Goal: Information Seeking & Learning: Check status

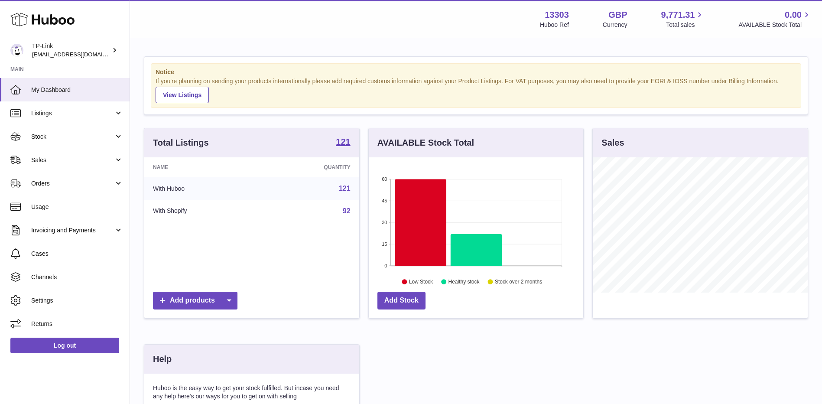
scroll to position [135, 214]
click at [67, 162] on span "Sales" at bounding box center [72, 160] width 83 height 8
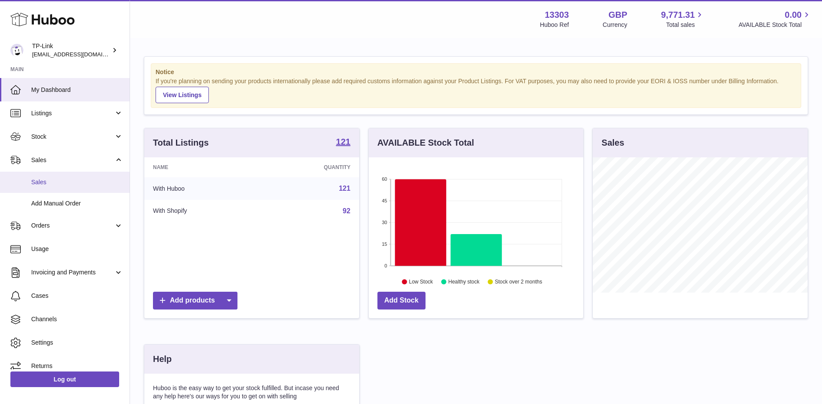
click at [63, 181] on span "Sales" at bounding box center [77, 182] width 92 height 8
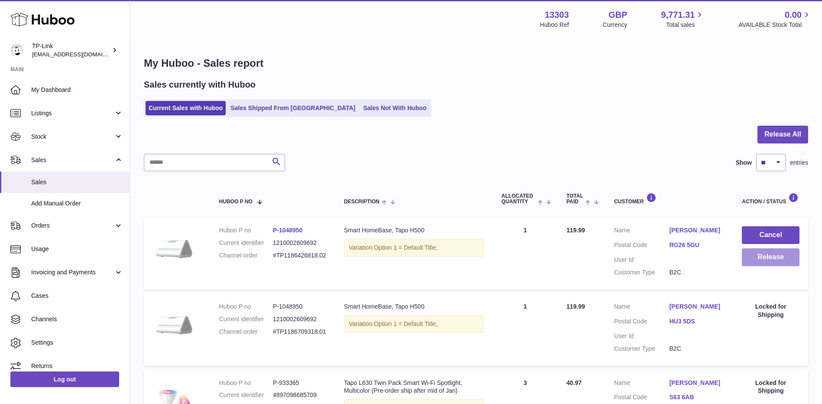
click at [775, 256] on button "Release" at bounding box center [771, 257] width 58 height 18
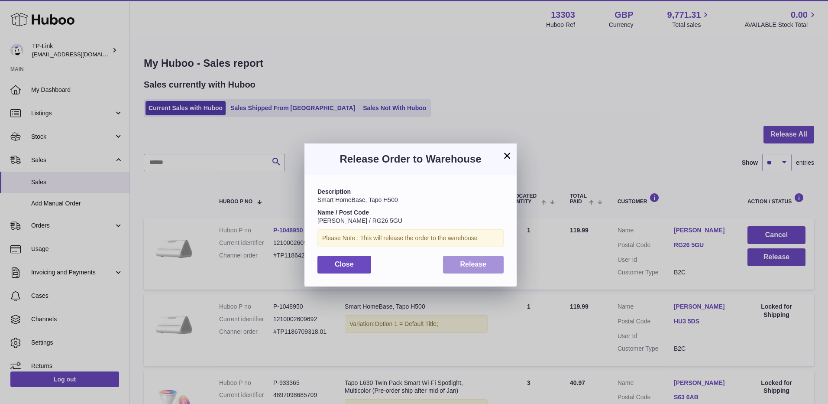
click at [462, 263] on span "Release" at bounding box center [473, 263] width 26 height 7
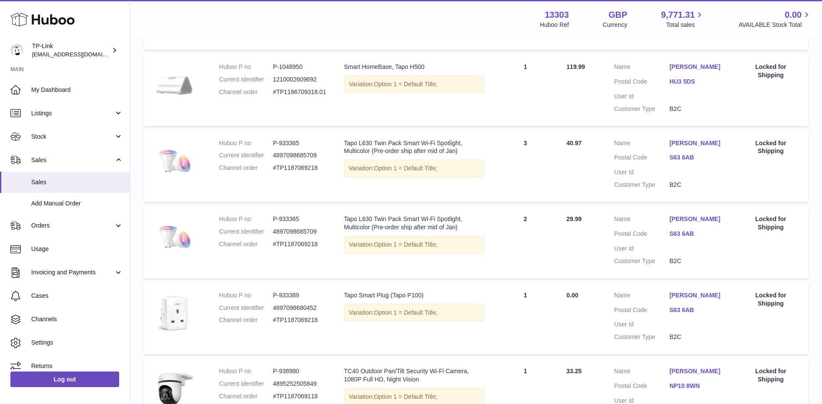
scroll to position [347, 0]
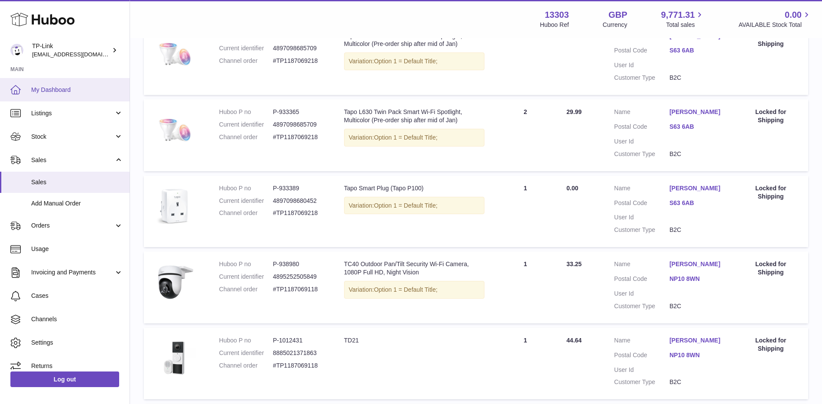
click at [75, 90] on span "My Dashboard" at bounding box center [77, 90] width 92 height 8
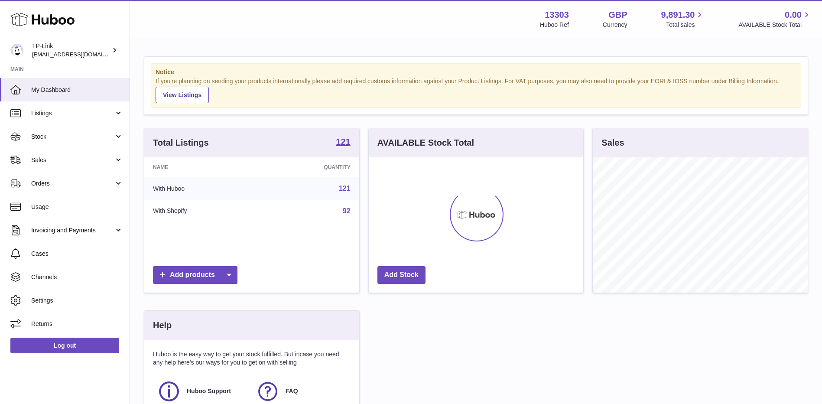
scroll to position [135, 214]
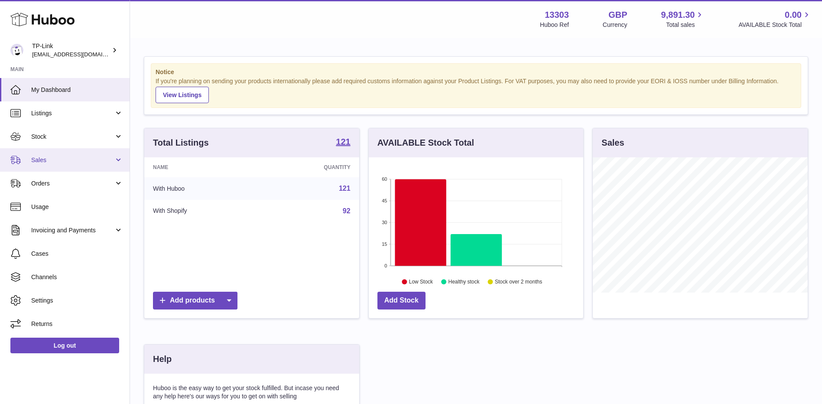
click at [41, 158] on span "Sales" at bounding box center [72, 160] width 83 height 8
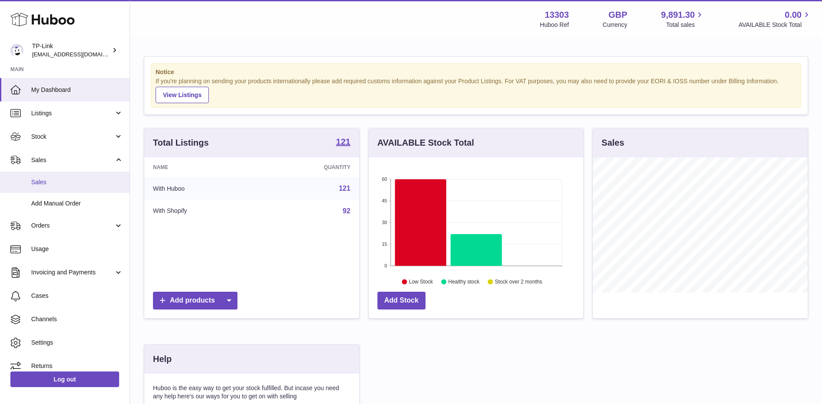
click at [60, 181] on span "Sales" at bounding box center [77, 182] width 92 height 8
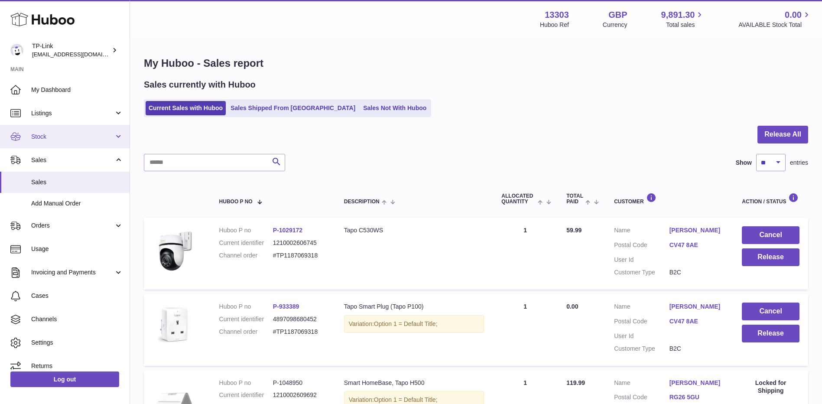
click at [77, 133] on span "Stock" at bounding box center [72, 137] width 83 height 8
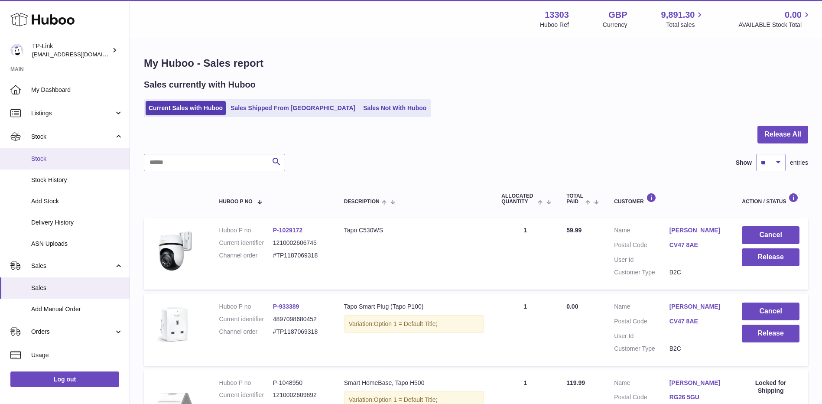
click at [72, 156] on span "Stock" at bounding box center [77, 159] width 92 height 8
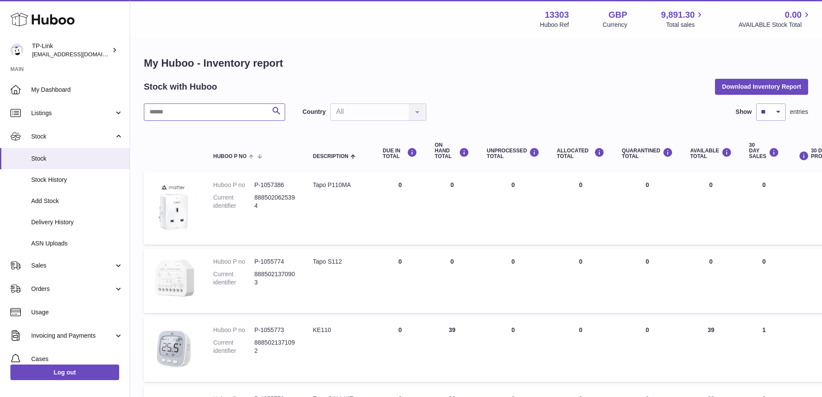
click at [198, 110] on input "text" at bounding box center [214, 112] width 141 height 17
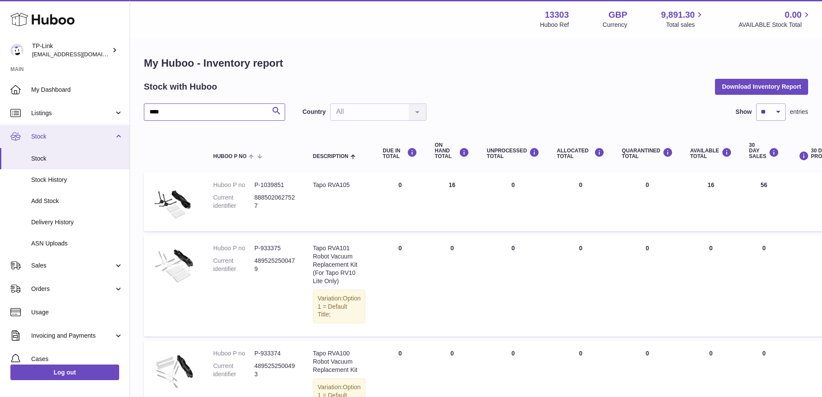
type input "****"
click at [51, 138] on span "Stock" at bounding box center [72, 137] width 83 height 8
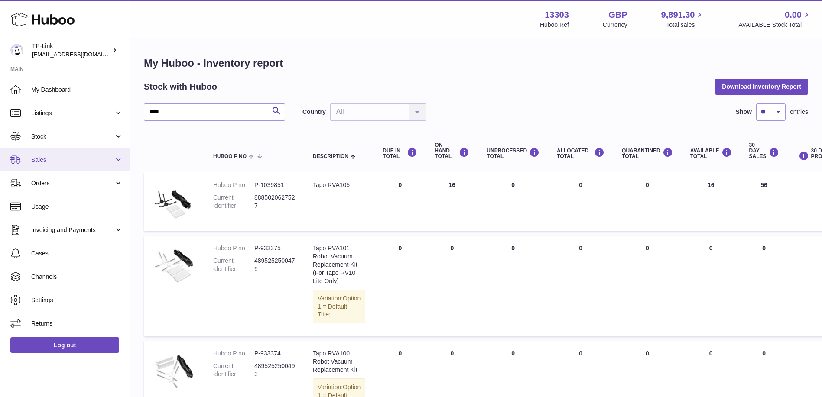
click at [56, 161] on span "Sales" at bounding box center [72, 160] width 83 height 8
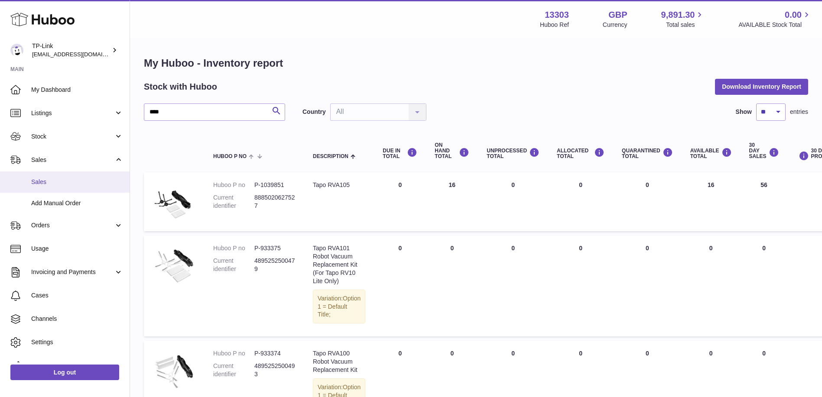
click at [53, 182] on span "Sales" at bounding box center [77, 182] width 92 height 8
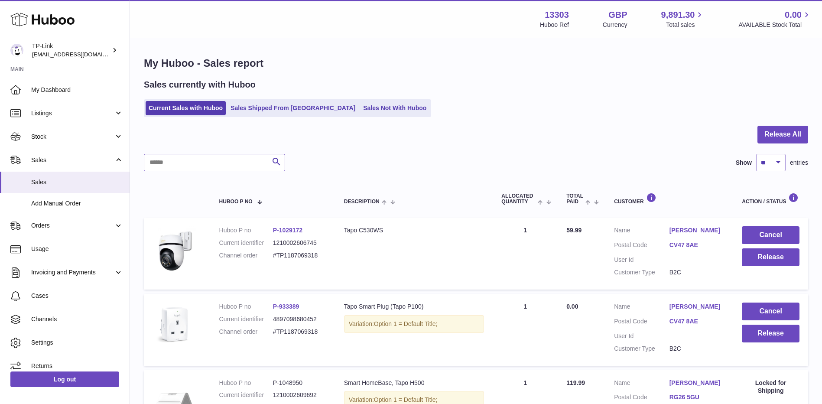
click at [183, 159] on input "text" at bounding box center [214, 162] width 141 height 17
type input "*"
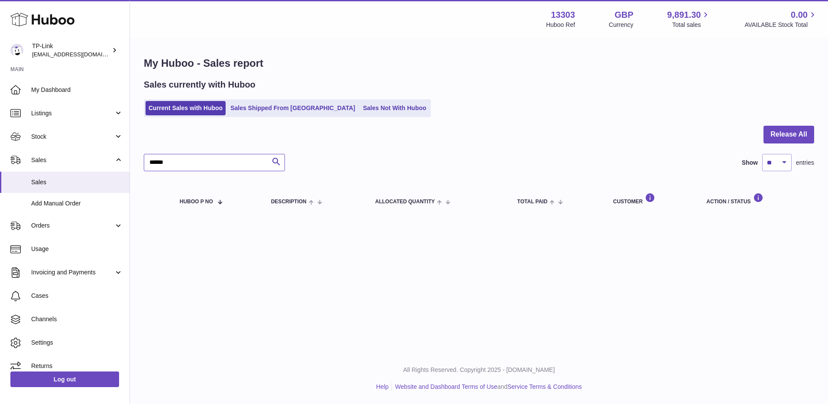
type input "******"
drag, startPoint x: 190, startPoint y: 161, endPoint x: 124, endPoint y: 162, distance: 65.8
click at [124, 162] on div "Huboo TP-Link gaby.chen@tp-link.com Main My Dashboard Listings Not with Huboo L…" at bounding box center [414, 202] width 828 height 404
